Goal: Task Accomplishment & Management: Manage account settings

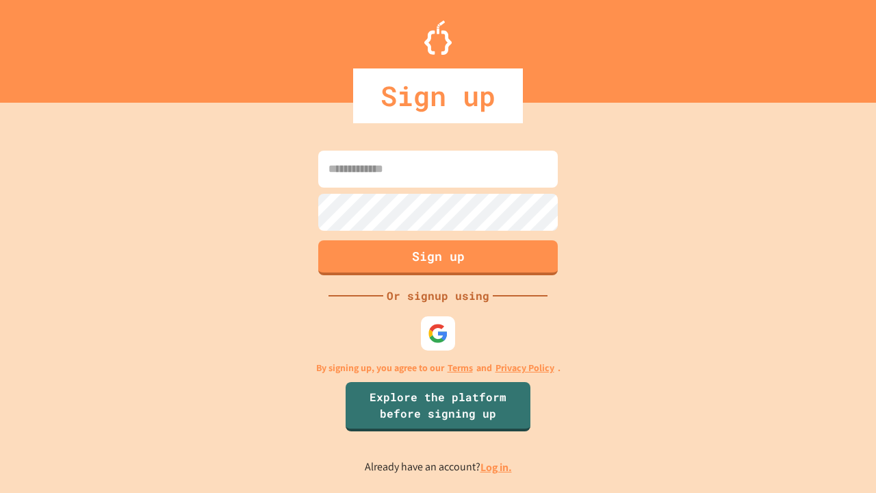
click at [497, 467] on link "Log in." at bounding box center [495, 467] width 31 height 14
